Goal: Use online tool/utility: Utilize a website feature to perform a specific function

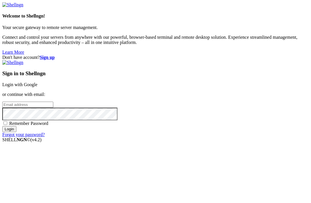
scroll to position [44, 0]
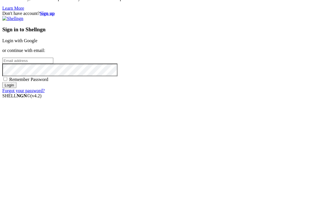
type input "[EMAIL_ADDRESS][DOMAIN_NAME]"
click at [16, 126] on input "Login" at bounding box center [9, 129] width 14 height 6
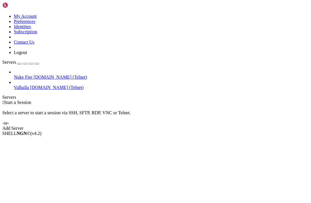
click at [33, 75] on span "[DOMAIN_NAME] (Telnet)" at bounding box center [59, 77] width 53 height 5
click at [26, 75] on span "Nuke Fire" at bounding box center [23, 77] width 18 height 5
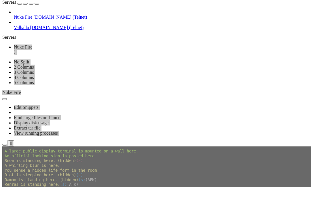
scroll to position [11401, 0]
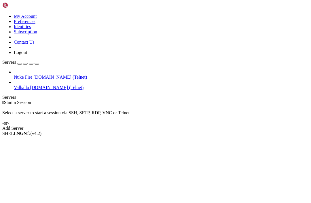
click at [199, 126] on link "Add Server" at bounding box center [155, 128] width 306 height 5
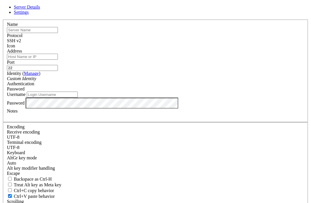
click at [2, 20] on icon at bounding box center [2, 20] width 0 height 0
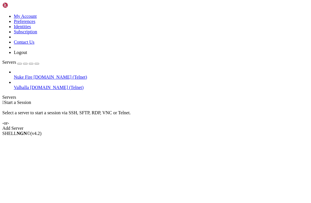
click at [32, 75] on span "Nuke Fire" at bounding box center [23, 77] width 18 height 5
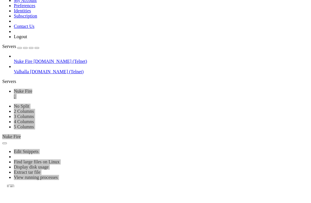
scroll to position [6731, 0]
drag, startPoint x: 179, startPoint y: 291, endPoint x: 75, endPoint y: 290, distance: 103.8
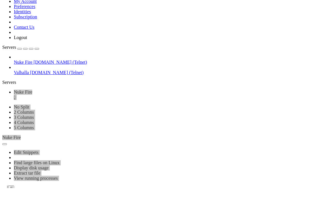
scroll to position [16038, 0]
